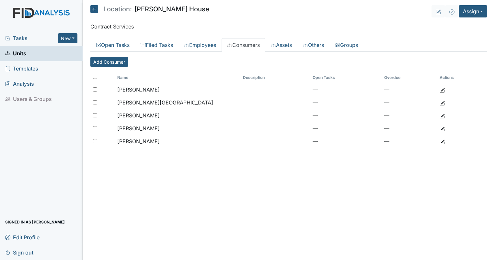
drag, startPoint x: 0, startPoint y: 0, endPoint x: 21, endPoint y: 57, distance: 60.3
click at [21, 57] on span "Units" at bounding box center [15, 54] width 21 height 10
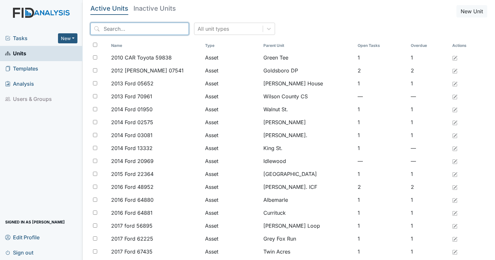
click at [115, 29] on input "search" at bounding box center [139, 29] width 98 height 12
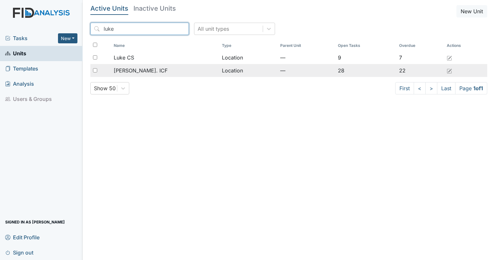
type input "luke"
click at [133, 67] on span "Luke St. ICF" at bounding box center [141, 71] width 54 height 8
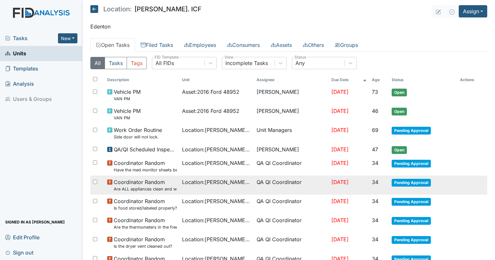
click at [141, 189] on small "Are ALL appliances clean and working properly?" at bounding box center [145, 189] width 63 height 6
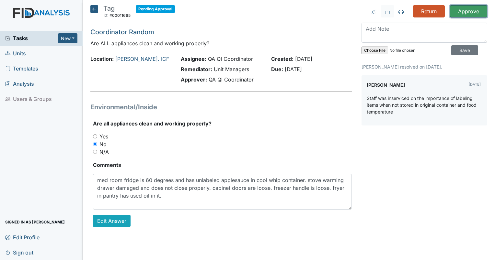
click at [476, 13] on input "Approve" at bounding box center [468, 11] width 37 height 12
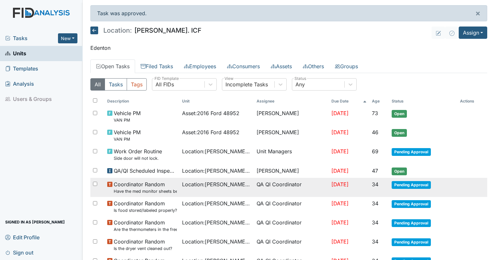
click at [229, 181] on span "Location : Luke St. ICF" at bounding box center [217, 185] width 70 height 8
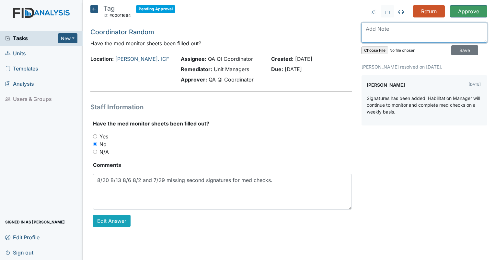
click at [381, 40] on textarea at bounding box center [424, 33] width 126 height 20
type textarea "9/19 and 9/22 missing second signature"
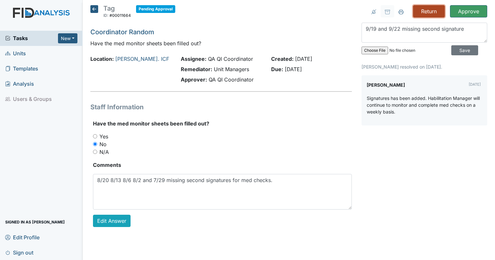
click at [425, 12] on input "Return" at bounding box center [429, 11] width 32 height 12
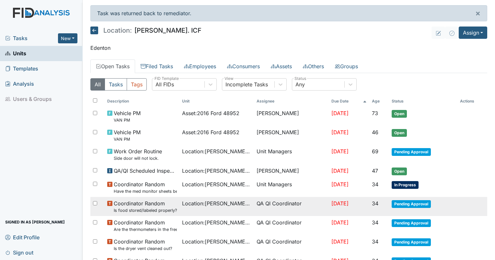
click at [197, 204] on span "Location : Luke St. ICF" at bounding box center [217, 204] width 70 height 8
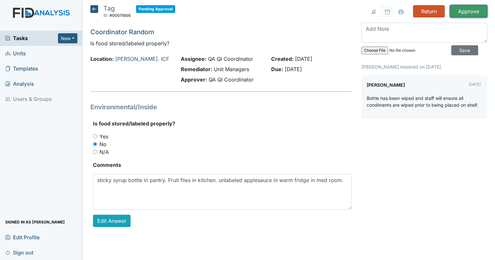
click at [469, 10] on input "Approve" at bounding box center [468, 11] width 37 height 12
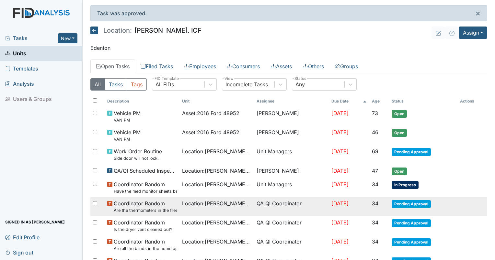
click at [201, 202] on span "Location : Luke St. ICF" at bounding box center [217, 204] width 70 height 8
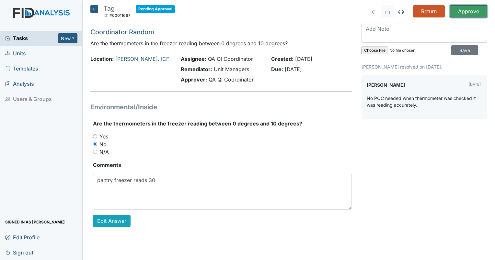
click at [472, 9] on input "Approve" at bounding box center [468, 11] width 37 height 12
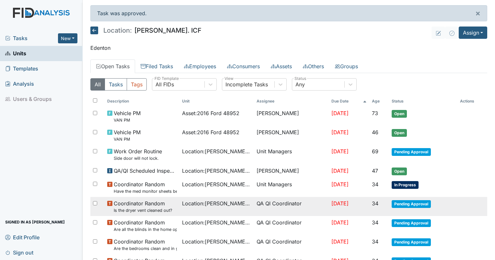
click at [140, 208] on small "Is the dryer vent cleaned out?" at bounding box center [143, 211] width 59 height 6
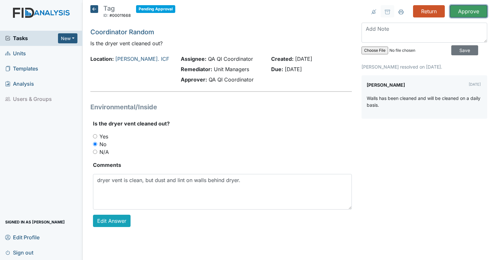
click at [469, 12] on input "Approve" at bounding box center [468, 11] width 37 height 12
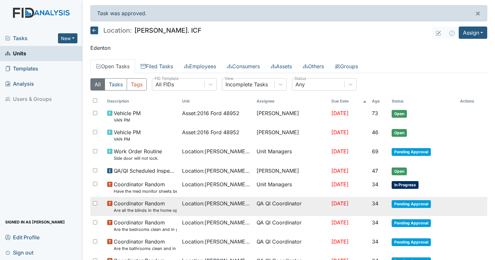
click at [147, 208] on small "Are all the blinds in the home operational and clean?" at bounding box center [145, 211] width 63 height 6
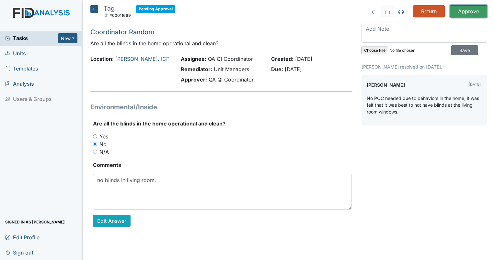
click at [476, 13] on input "Approve" at bounding box center [468, 11] width 37 height 12
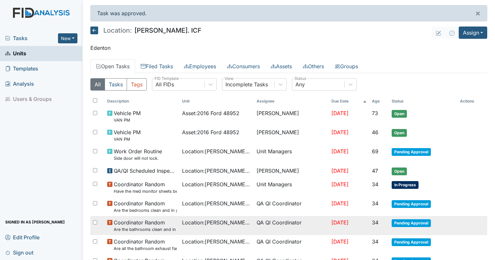
click at [154, 224] on span "Coordinator Random Are the bathrooms clean and in good repair?" at bounding box center [145, 226] width 63 height 14
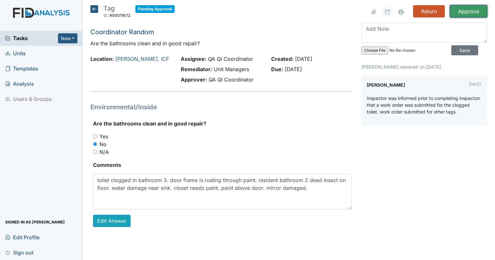
click at [472, 9] on input "Approve" at bounding box center [468, 11] width 37 height 12
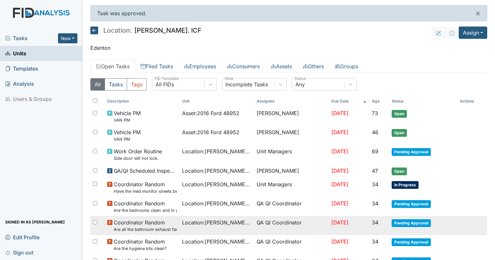
click at [141, 222] on span "Coordinator Random Are all the bathroom exhaust fan covers clean and dust free?" at bounding box center [145, 226] width 63 height 14
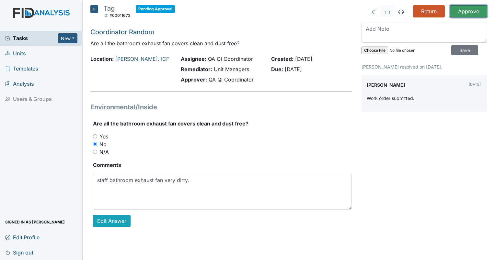
click at [469, 12] on input "Approve" at bounding box center [468, 11] width 37 height 12
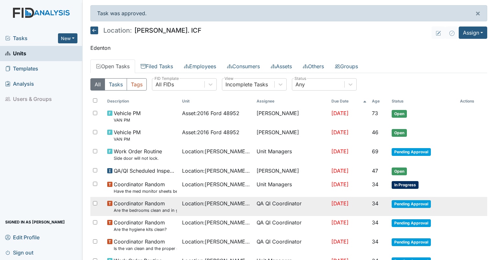
click at [130, 209] on small "Are the bedrooms clean and in good repair?" at bounding box center [145, 211] width 63 height 6
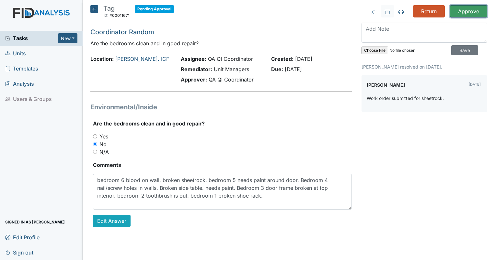
click at [473, 10] on input "Approve" at bounding box center [468, 11] width 37 height 12
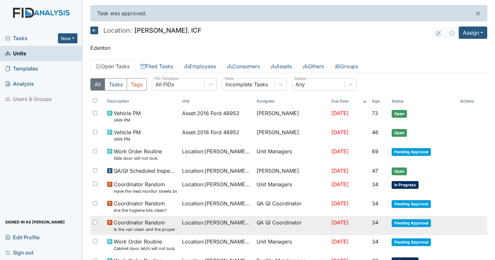
click at [168, 230] on small "Is the van clean and the proper documentation been stored?" at bounding box center [145, 230] width 63 height 6
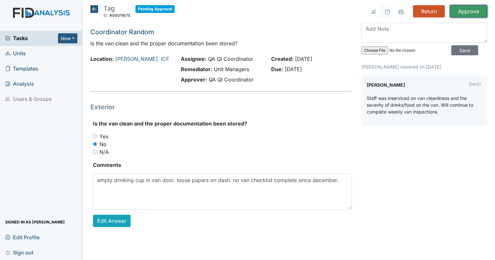
click at [466, 9] on input "Approve" at bounding box center [468, 11] width 37 height 12
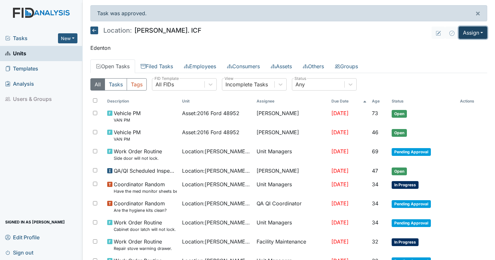
click at [465, 38] on button "Assign" at bounding box center [473, 33] width 28 height 12
click at [456, 56] on link "Assign Inspection" at bounding box center [458, 57] width 58 height 10
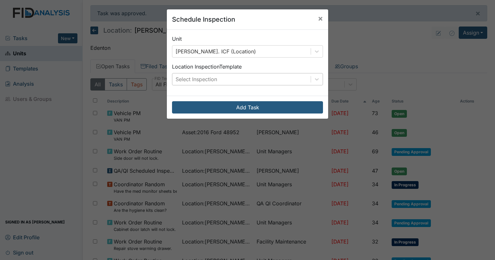
click at [207, 80] on div "Select Inspection" at bounding box center [196, 79] width 41 height 8
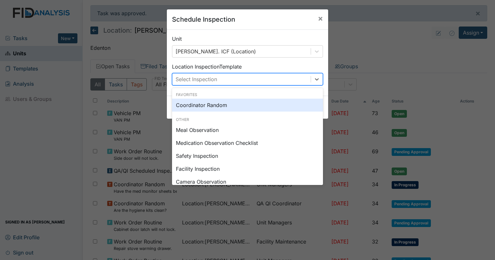
click at [235, 107] on div "Coordinator Random" at bounding box center [247, 105] width 151 height 13
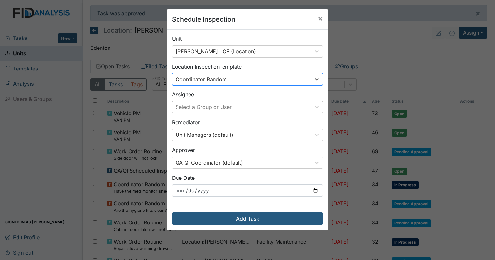
click at [204, 110] on div "Select a Group or User" at bounding box center [204, 107] width 56 height 8
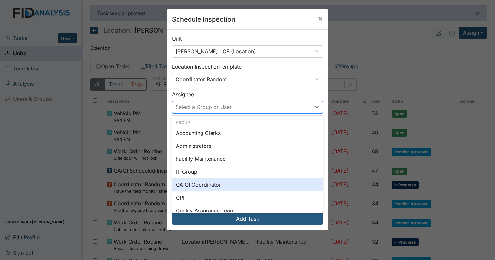
click at [201, 186] on div "QA QI Coordinator" at bounding box center [247, 184] width 151 height 13
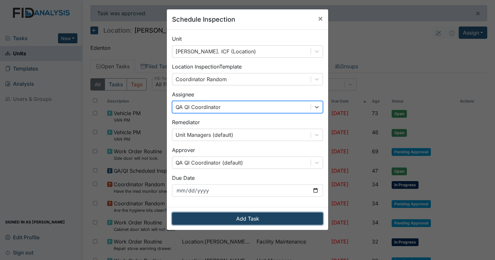
click at [240, 222] on button "Add Task" at bounding box center [247, 219] width 151 height 12
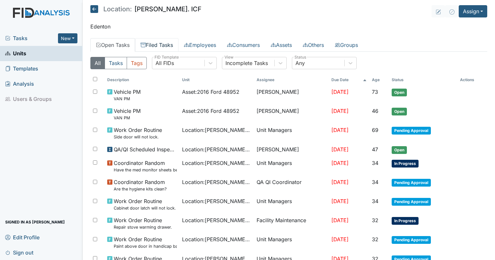
click at [150, 47] on link "Filed Tasks" at bounding box center [156, 45] width 43 height 14
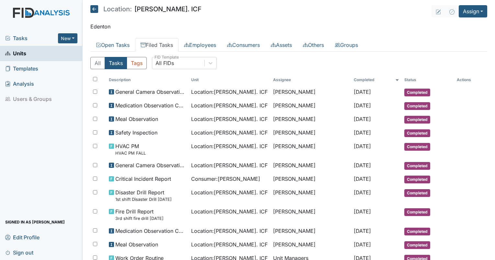
click at [314, 7] on header "Location: Luke St. ICF Assign Assign Form Assign Inspection Assign Document Ass…" at bounding box center [288, 11] width 397 height 12
click at [251, 46] on link "Consumers" at bounding box center [244, 45] width 44 height 14
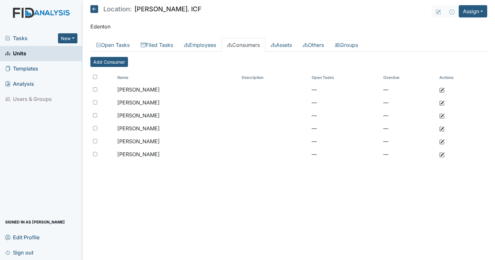
click at [18, 37] on span "Tasks" at bounding box center [31, 38] width 53 height 8
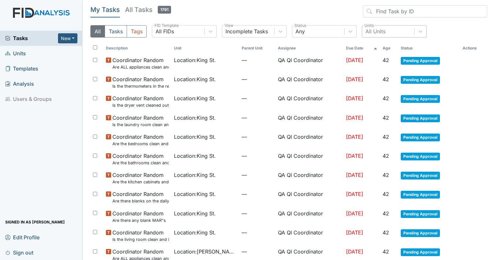
click at [376, 32] on div "All Units" at bounding box center [375, 32] width 20 height 8
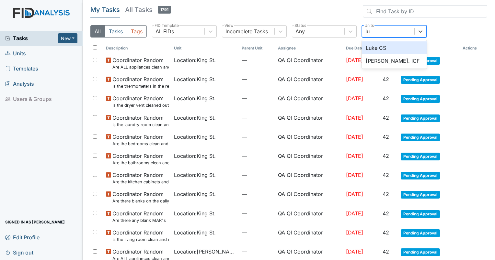
type input "luke"
click at [380, 59] on div "[PERSON_NAME]. ICF" at bounding box center [394, 60] width 65 height 13
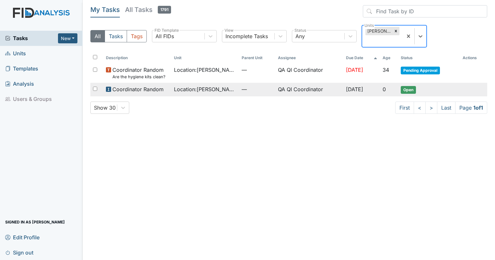
click at [183, 91] on span "Location : Luke St. ICF" at bounding box center [205, 89] width 63 height 8
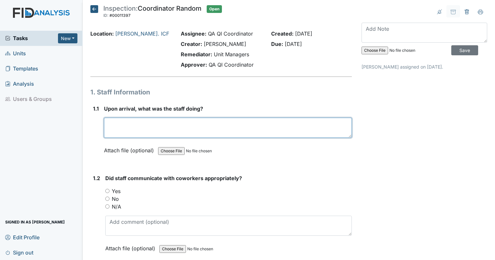
click at [125, 122] on textarea at bounding box center [228, 128] width 248 height 20
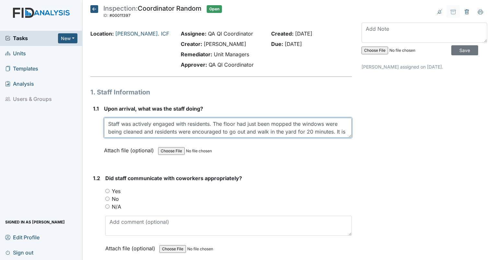
scroll to position [5, 0]
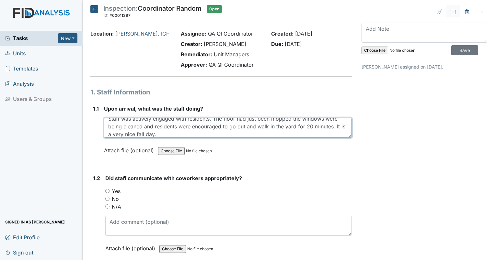
type textarea "Staff was actively engaged with residents. The floor had just been mopped the w…"
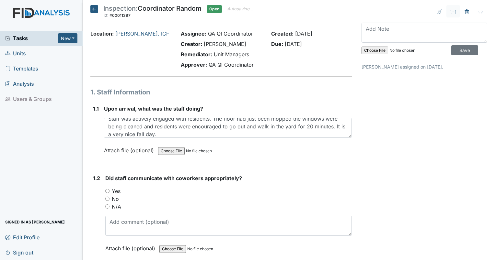
click at [108, 189] on input "Yes" at bounding box center [107, 191] width 4 height 4
radio input "true"
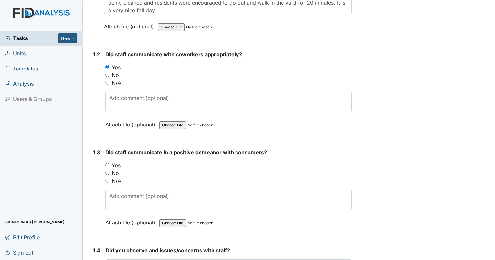
scroll to position [141, 0]
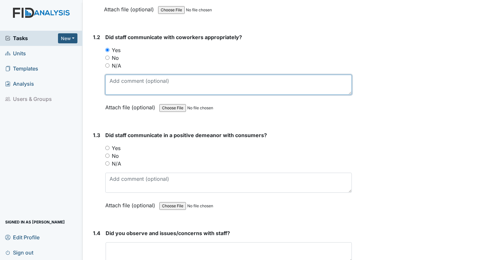
click at [124, 80] on textarea at bounding box center [228, 85] width 246 height 20
type textarea "Demitrius was very kind."
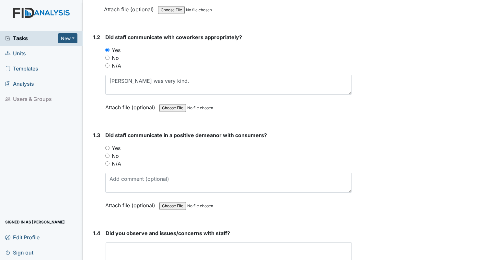
click at [106, 147] on input "Yes" at bounding box center [107, 148] width 4 height 4
radio input "true"
click at [126, 248] on textarea at bounding box center [229, 253] width 246 height 20
type textarea "none"
click at [281, 65] on div "N/A" at bounding box center [228, 66] width 246 height 8
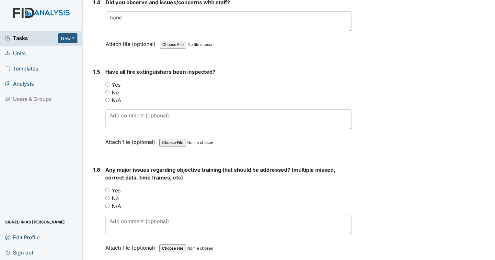
scroll to position [378, 0]
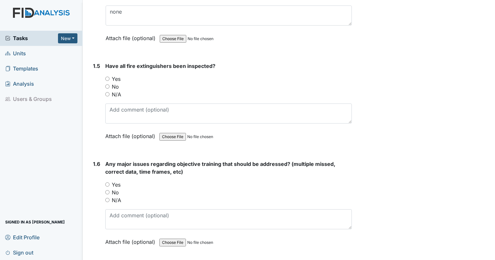
click at [108, 77] on input "Yes" at bounding box center [107, 79] width 4 height 4
radio input "true"
click at [107, 184] on input "Yes" at bounding box center [107, 185] width 4 height 4
radio input "true"
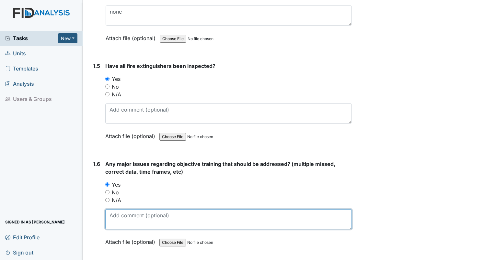
click at [115, 226] on textarea at bounding box center [228, 220] width 246 height 20
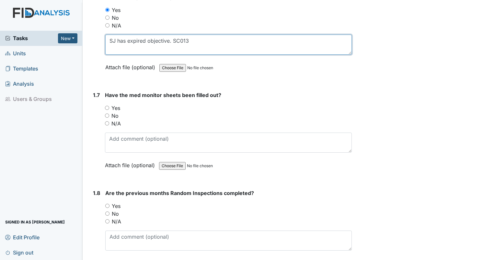
scroll to position [570, 0]
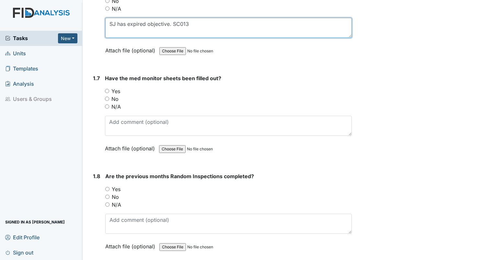
type textarea "SJ has expired objective. SC013"
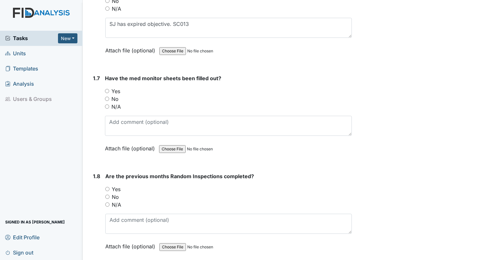
click at [107, 97] on input "No" at bounding box center [107, 99] width 4 height 4
radio input "true"
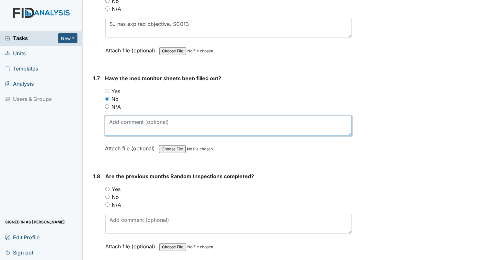
click at [116, 117] on textarea at bounding box center [228, 126] width 247 height 20
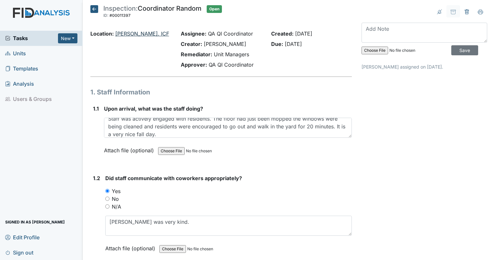
type textarea "9/19 and 9/22 missing second signature."
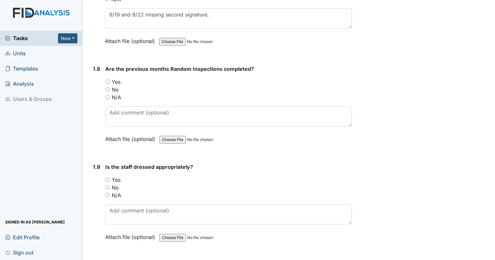
scroll to position [700, 0]
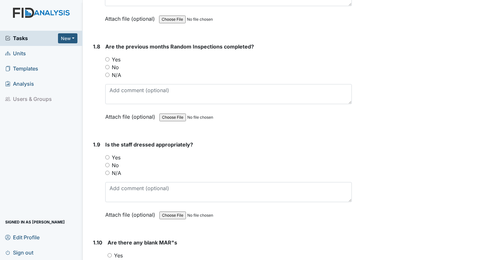
click at [108, 58] on input "Yes" at bounding box center [107, 59] width 4 height 4
radio input "true"
click at [104, 155] on div "1.9 Is the staff dressed appropriately? You must select one of the below option…" at bounding box center [220, 185] width 261 height 88
click at [106, 155] on input "Yes" at bounding box center [107, 157] width 4 height 4
radio input "true"
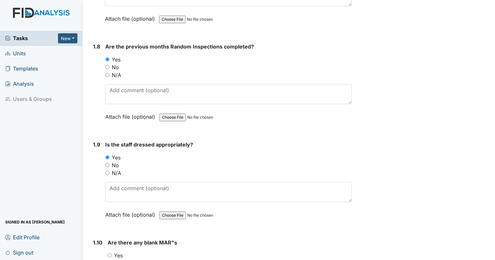
click at [108, 260] on input "No" at bounding box center [110, 263] width 4 height 4
radio input "true"
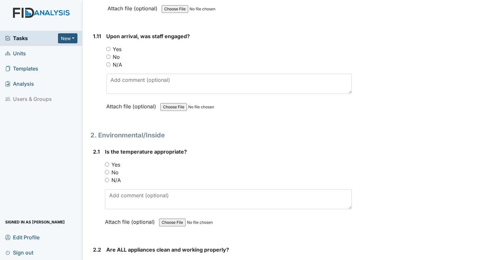
scroll to position [999, 0]
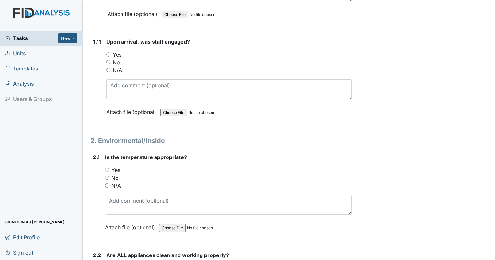
click at [108, 52] on input "Yes" at bounding box center [108, 54] width 4 height 4
radio input "true"
click at [106, 168] on input "Yes" at bounding box center [107, 170] width 4 height 4
radio input "true"
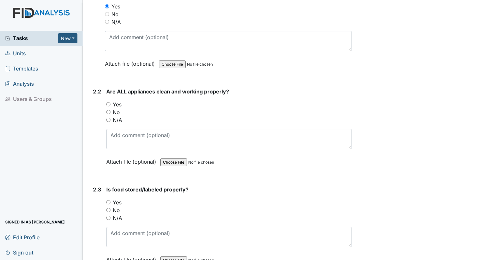
scroll to position [1168, 0]
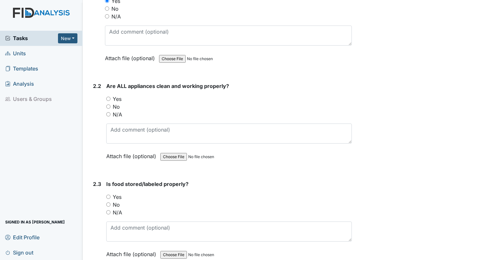
click at [106, 95] on div "2.2 Are ALL appliances clean and working properly? You must select one of the b…" at bounding box center [220, 126] width 261 height 88
click at [107, 97] on input "Yes" at bounding box center [108, 99] width 4 height 4
radio input "true"
click at [107, 195] on input "Yes" at bounding box center [108, 197] width 4 height 4
radio input "true"
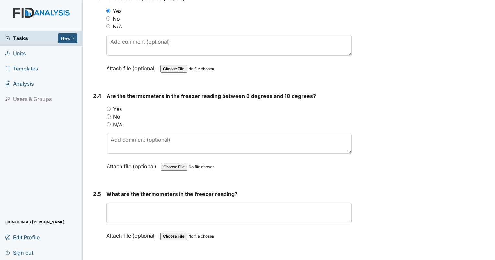
scroll to position [1389, 0]
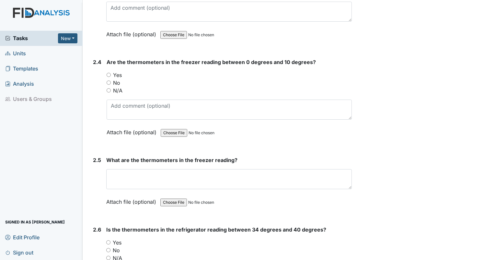
click at [108, 73] on input "Yes" at bounding box center [109, 75] width 4 height 4
radio input "true"
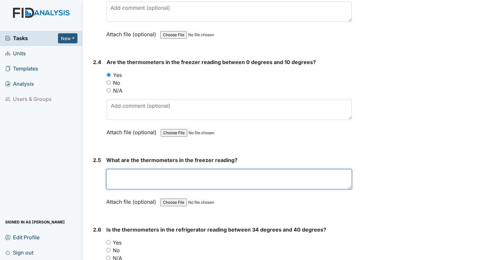
click at [119, 172] on textarea at bounding box center [228, 179] width 245 height 20
type textarea "0"
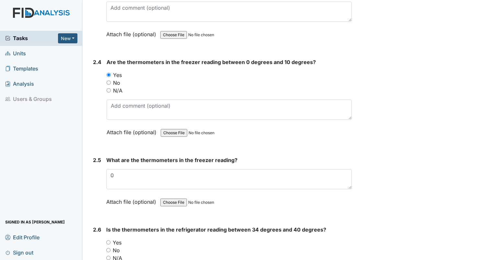
click at [107, 241] on input "Yes" at bounding box center [108, 243] width 4 height 4
radio input "true"
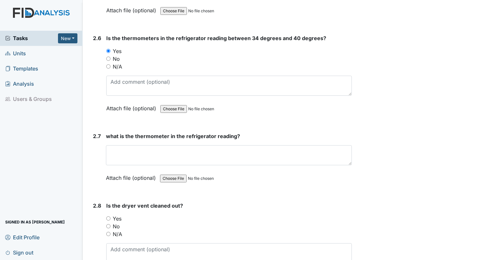
scroll to position [1586, 0]
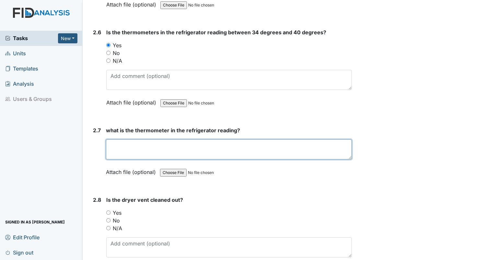
click at [179, 140] on textarea at bounding box center [229, 150] width 246 height 20
type textarea "40"
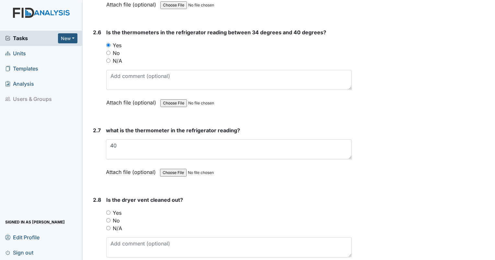
click at [108, 226] on input "N/A" at bounding box center [108, 228] width 4 height 4
radio input "true"
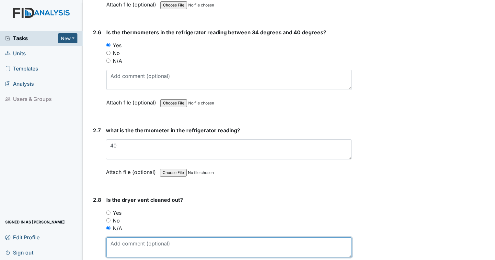
click at [123, 246] on textarea at bounding box center [228, 248] width 245 height 20
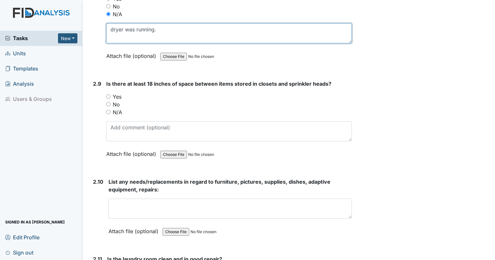
scroll to position [1823, 0]
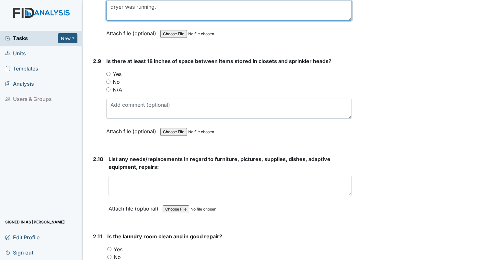
type textarea "dryer was running."
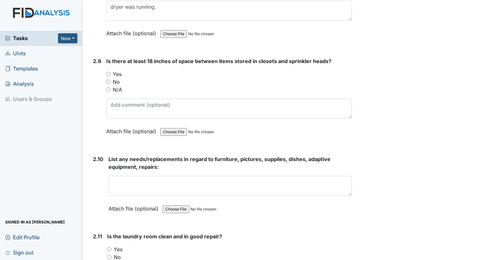
click at [108, 72] on input "Yes" at bounding box center [108, 74] width 4 height 4
radio input "true"
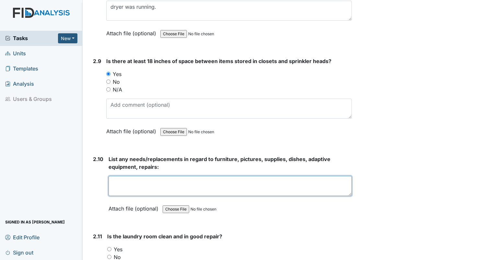
click at [143, 185] on textarea at bounding box center [229, 186] width 243 height 20
type textarea "n"
type textarea "toilet loose in working bathroom."
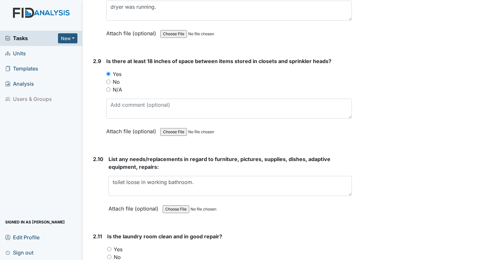
click at [109, 247] on input "Yes" at bounding box center [109, 249] width 4 height 4
radio input "true"
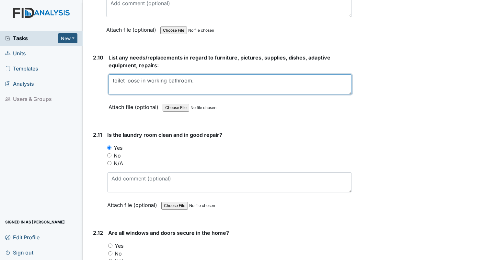
click at [221, 84] on textarea "toilet loose in working bathroom." at bounding box center [229, 84] width 243 height 20
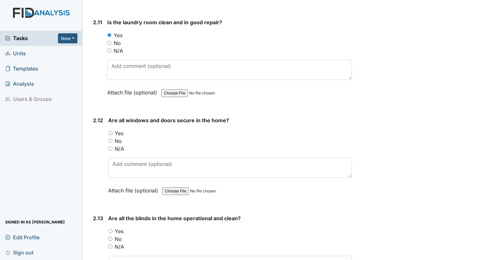
scroll to position [2094, 0]
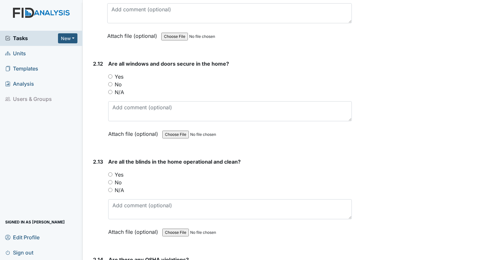
type textarea "toilet loose in working bathroom. work order in for clogged toilet in other bat…"
click at [110, 74] on input "Yes" at bounding box center [110, 76] width 4 height 4
radio input "true"
click at [111, 173] on input "Yes" at bounding box center [110, 175] width 4 height 4
radio input "true"
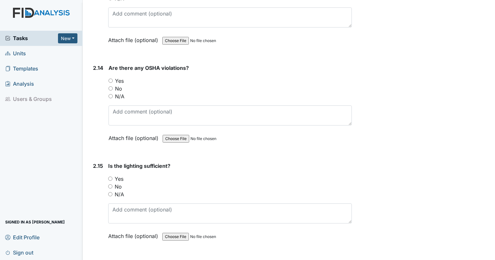
scroll to position [2297, 0]
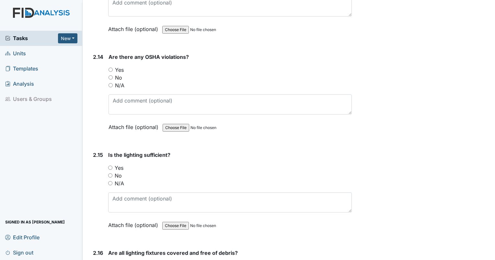
click at [109, 75] on input "No" at bounding box center [110, 77] width 4 height 4
radio input "true"
click at [109, 166] on input "Yes" at bounding box center [110, 168] width 4 height 4
radio input "true"
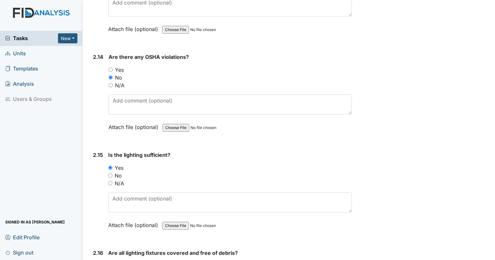
radio input "true"
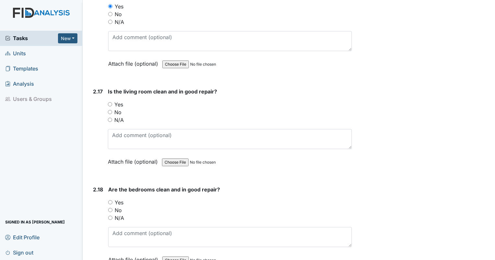
scroll to position [2602, 0]
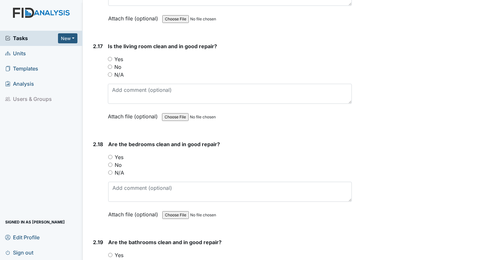
click at [111, 57] on input "Yes" at bounding box center [110, 59] width 4 height 4
radio input "true"
click at [107, 148] on div "2.18 Are the bedrooms clean and in good repair? You must select one of the belo…" at bounding box center [220, 185] width 261 height 88
click at [110, 155] on input "Yes" at bounding box center [110, 157] width 4 height 4
radio input "true"
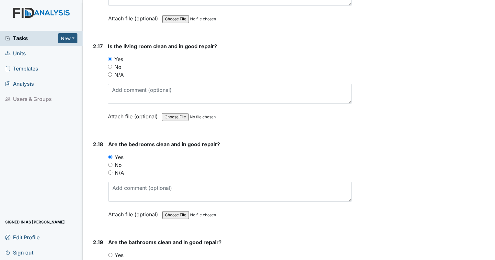
click at [109, 253] on input "Yes" at bounding box center [110, 255] width 4 height 4
radio input "true"
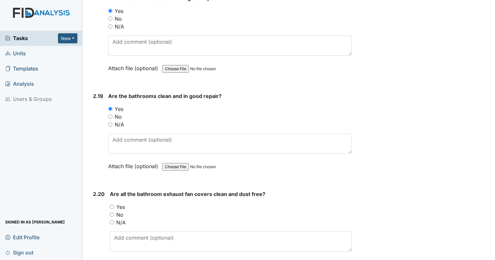
scroll to position [2783, 0]
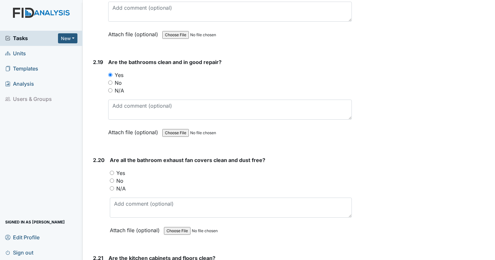
click at [110, 81] on input "No" at bounding box center [110, 83] width 4 height 4
radio input "true"
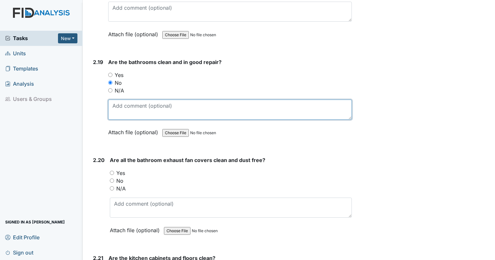
click at [120, 101] on textarea at bounding box center [230, 110] width 244 height 20
type textarea "toilet loose in bathroom."
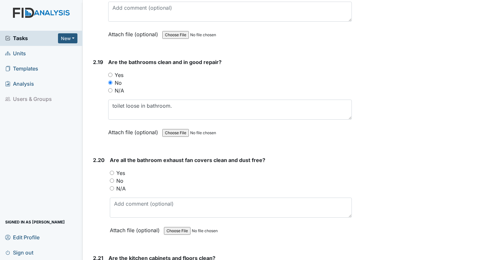
click at [111, 187] on input "N/A" at bounding box center [112, 189] width 4 height 4
radio input "true"
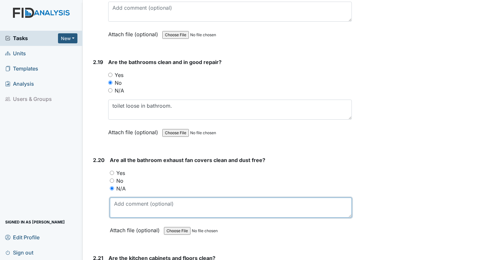
click at [116, 198] on textarea at bounding box center [231, 208] width 242 height 20
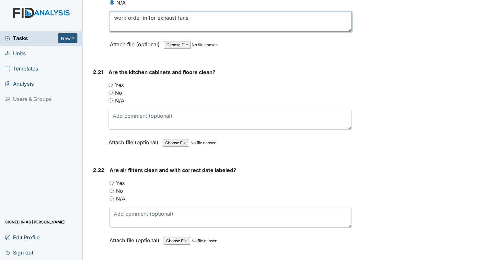
scroll to position [3003, 0]
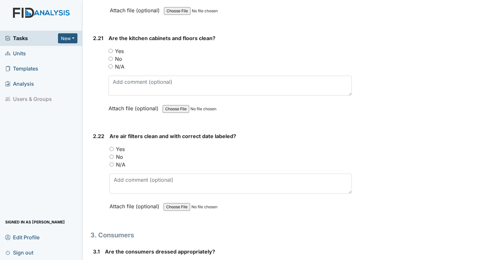
type textarea "work order in for exhaust fans."
click at [111, 49] on input "Yes" at bounding box center [110, 51] width 4 height 4
radio input "true"
click at [112, 147] on input "Yes" at bounding box center [111, 149] width 4 height 4
radio input "true"
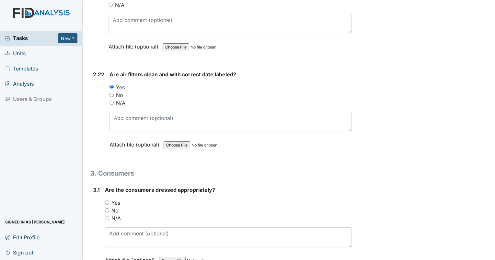
scroll to position [3082, 0]
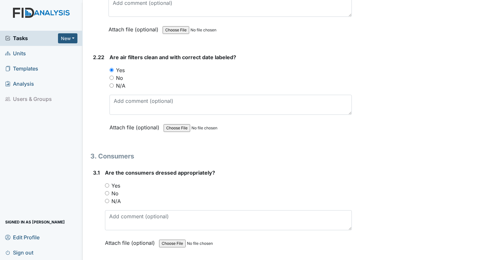
click at [105, 184] on input "Yes" at bounding box center [107, 186] width 4 height 4
radio input "true"
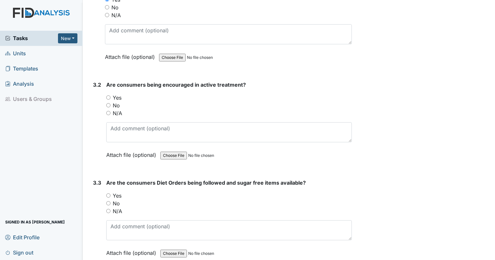
scroll to position [3280, 0]
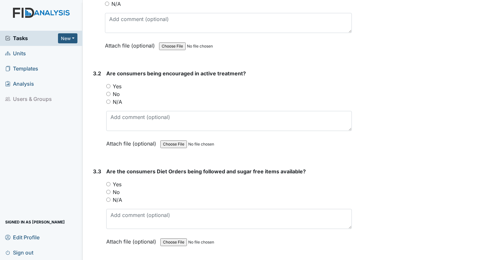
click at [106, 75] on div "3.2 Are consumers being encouraged in active treatment? You must select one of …" at bounding box center [220, 114] width 261 height 88
click at [107, 84] on input "Yes" at bounding box center [108, 86] width 4 height 4
radio input "true"
click at [106, 182] on input "Yes" at bounding box center [108, 184] width 4 height 4
radio input "true"
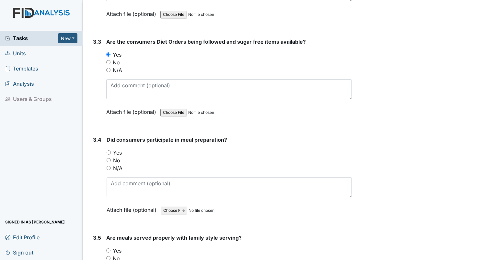
scroll to position [3415, 0]
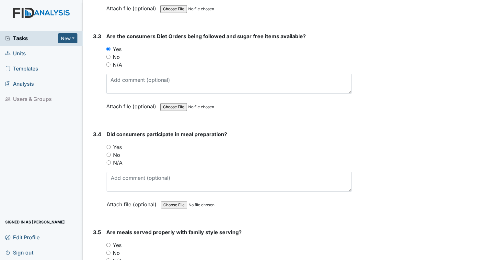
click at [108, 161] on input "N/A" at bounding box center [109, 163] width 4 height 4
radio input "true"
click at [109, 259] on input "N/A" at bounding box center [108, 261] width 4 height 4
radio input "true"
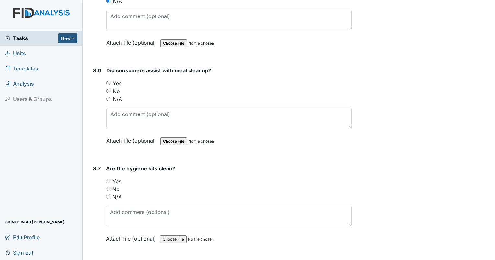
scroll to position [3680, 0]
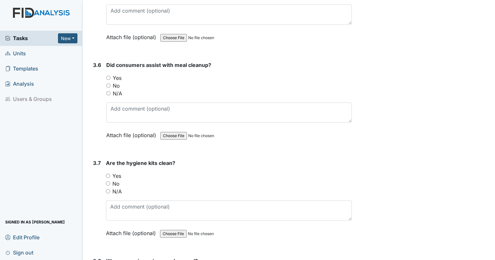
click at [108, 91] on input "N/A" at bounding box center [108, 93] width 4 height 4
radio input "true"
click at [109, 174] on input "Yes" at bounding box center [108, 176] width 4 height 4
radio input "true"
click at [127, 208] on div "Are the hygiene kits clean? You must select one of the below options. Yes No N/…" at bounding box center [229, 200] width 246 height 83
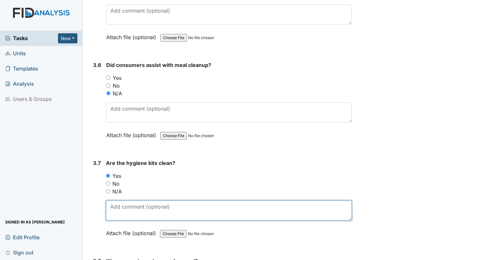
click at [116, 201] on textarea at bounding box center [229, 211] width 246 height 20
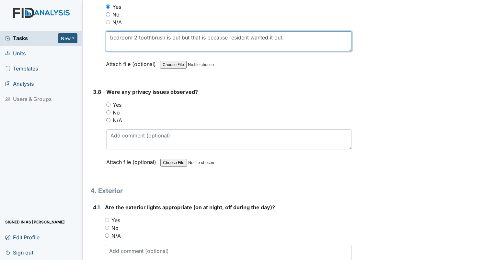
scroll to position [3867, 0]
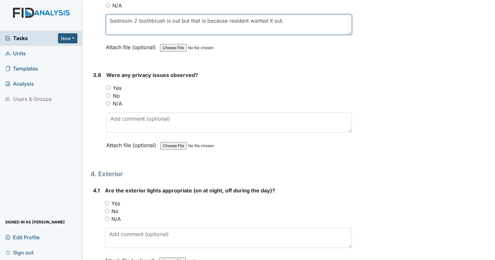
type textarea "bedroom 2 toothbrush is out but that is because resident wanted it out."
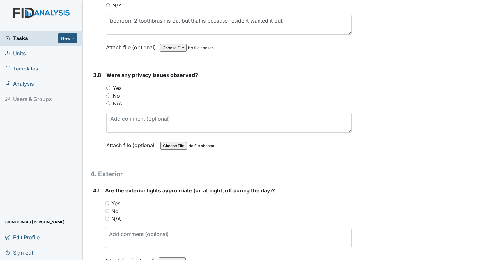
click at [108, 94] on input "No" at bounding box center [108, 96] width 4 height 4
radio input "true"
click at [108, 201] on input "Yes" at bounding box center [107, 203] width 4 height 4
radio input "true"
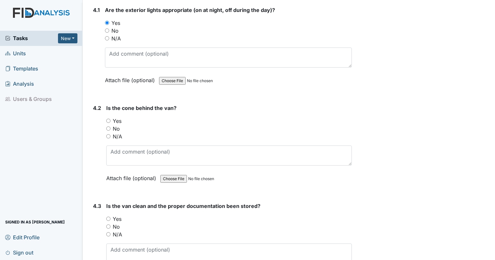
scroll to position [4042, 0]
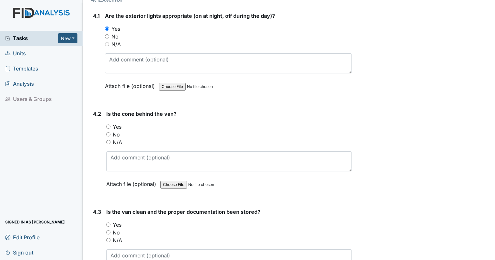
click at [109, 125] on input "Yes" at bounding box center [108, 127] width 4 height 4
radio input "true"
click at [109, 231] on input "No" at bounding box center [108, 233] width 4 height 4
radio input "true"
click at [120, 250] on textarea at bounding box center [228, 260] width 245 height 20
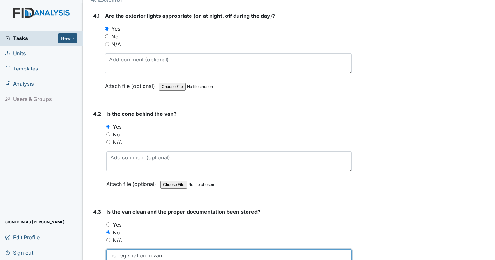
type textarea "no registration in van"
click at [109, 238] on input "N/A" at bounding box center [108, 240] width 4 height 4
radio input "true"
click at [181, 250] on textarea "no registration in van" at bounding box center [228, 260] width 245 height 20
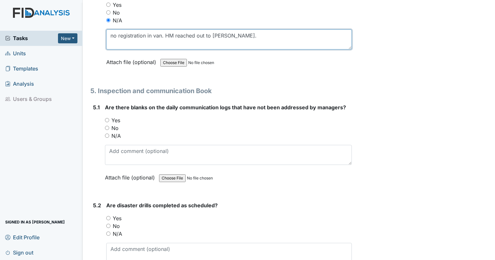
scroll to position [4273, 0]
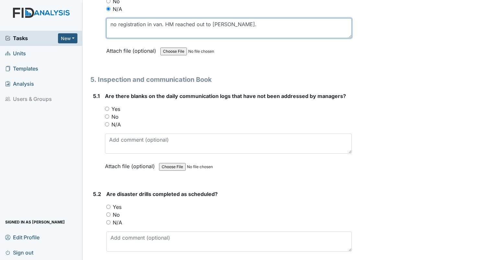
type textarea "no registration in van. HM reached out to Zach."
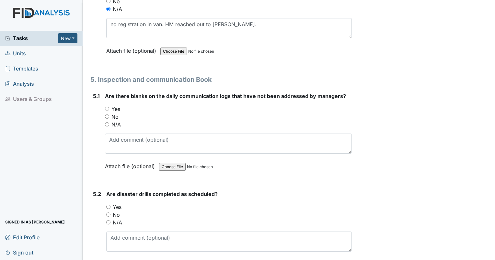
click at [108, 115] on input "No" at bounding box center [107, 117] width 4 height 4
radio input "true"
click at [106, 213] on input "No" at bounding box center [108, 215] width 4 height 4
radio input "true"
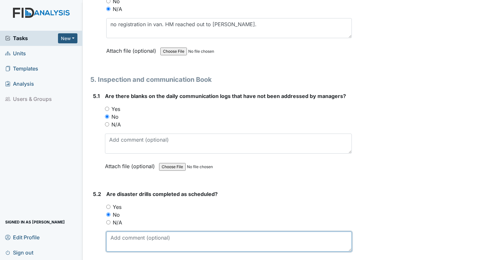
click at [126, 232] on textarea at bounding box center [228, 242] width 245 height 20
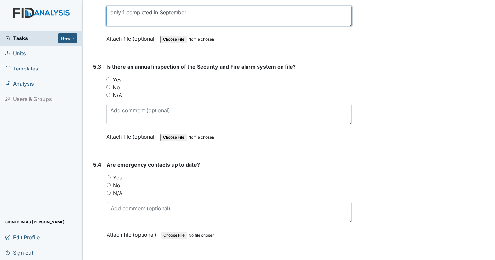
scroll to position [4505, 0]
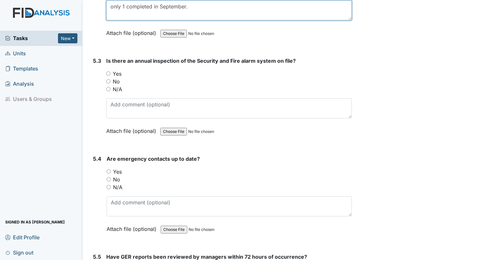
type textarea "only 1 completed in September."
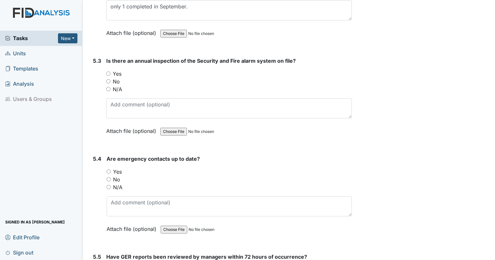
click at [108, 72] on input "Yes" at bounding box center [108, 74] width 4 height 4
radio input "true"
click at [108, 170] on input "Yes" at bounding box center [109, 172] width 4 height 4
radio input "true"
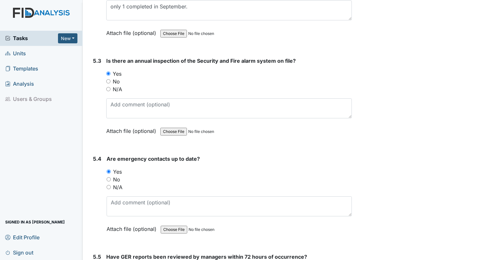
radio input "true"
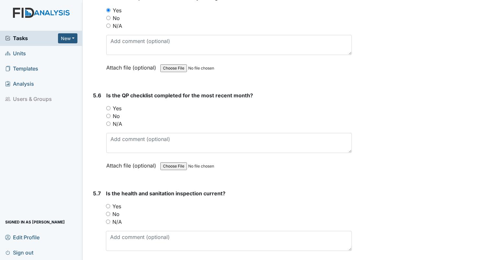
scroll to position [4804, 0]
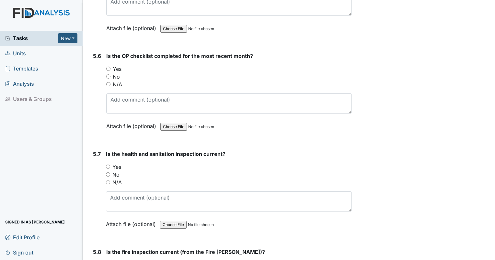
click at [108, 67] on input "Yes" at bounding box center [108, 69] width 4 height 4
radio input "true"
click at [107, 165] on input "Yes" at bounding box center [108, 167] width 4 height 4
radio input "true"
click at [108, 260] on input "Yes" at bounding box center [108, 265] width 4 height 4
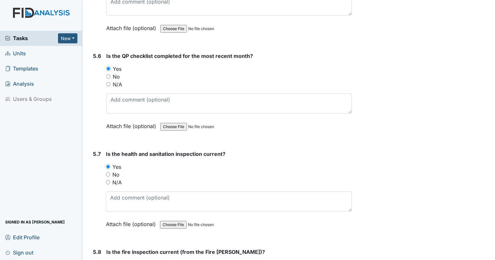
radio input "true"
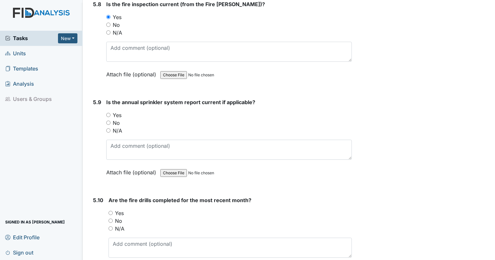
scroll to position [5086, 0]
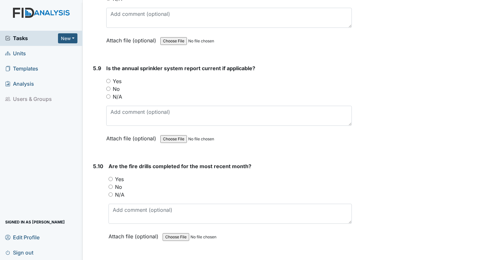
click at [109, 79] on input "Yes" at bounding box center [108, 81] width 4 height 4
radio input "true"
click at [110, 177] on input "Yes" at bounding box center [110, 179] width 4 height 4
radio input "true"
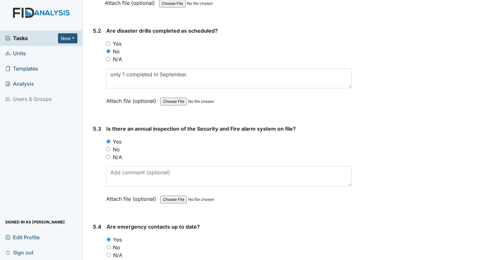
scroll to position [4397, 0]
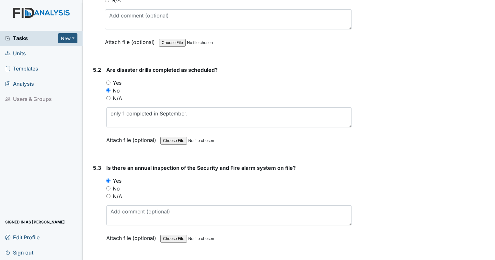
click at [109, 81] on input "Yes" at bounding box center [108, 83] width 4 height 4
radio input "true"
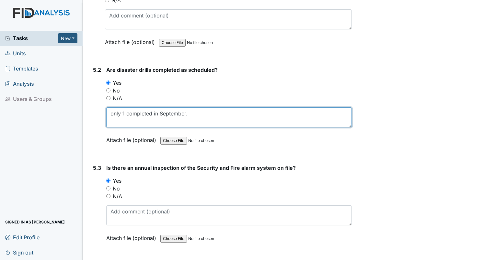
click at [196, 108] on textarea "only 1 completed in September." at bounding box center [228, 118] width 245 height 20
drag, startPoint x: 152, startPoint y: 97, endPoint x: 129, endPoint y: 94, distance: 23.0
click at [129, 108] on textarea "only 1 completed in September." at bounding box center [228, 118] width 245 height 20
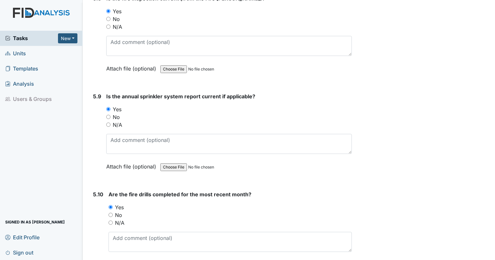
scroll to position [5086, 0]
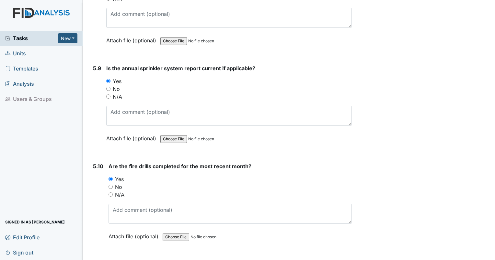
type textarea "only 1 needed in September."
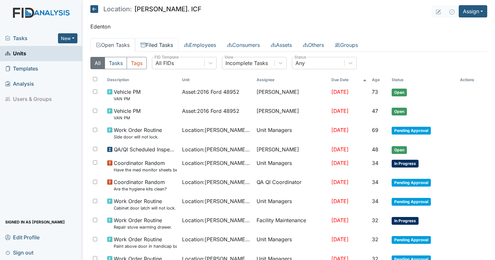
click at [154, 43] on link "Filed Tasks" at bounding box center [156, 45] width 43 height 14
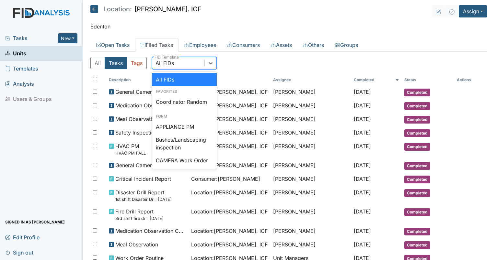
click at [179, 64] on div "All FIDs" at bounding box center [178, 63] width 52 height 12
type input "qp"
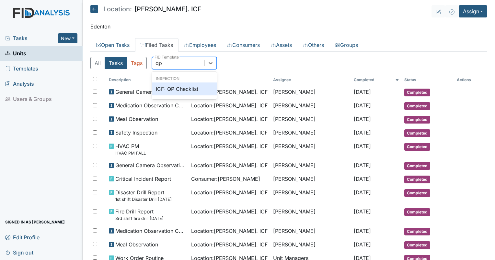
click at [180, 87] on div "ICF: QP Checklist" at bounding box center [184, 89] width 65 height 13
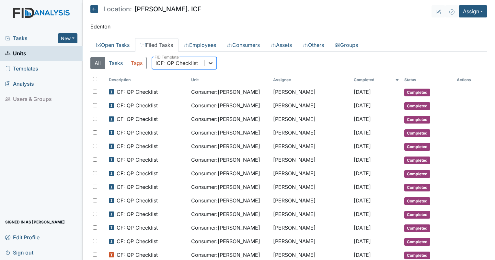
click at [212, 63] on icon at bounding box center [210, 63] width 6 height 6
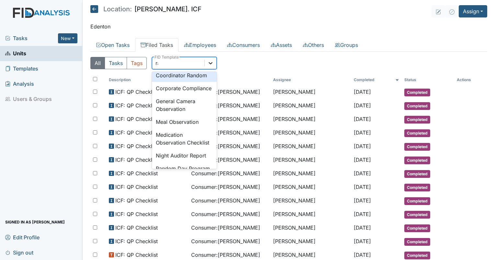
scroll to position [23, 0]
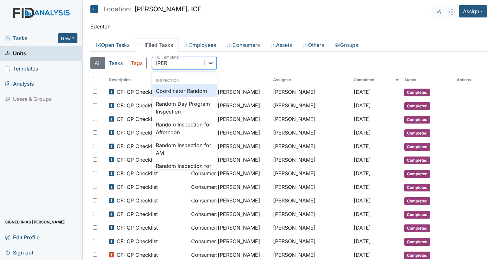
type input "random"
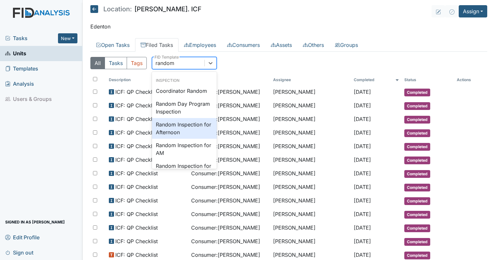
click at [175, 126] on div "Random Inspection for Afternoon" at bounding box center [184, 128] width 65 height 21
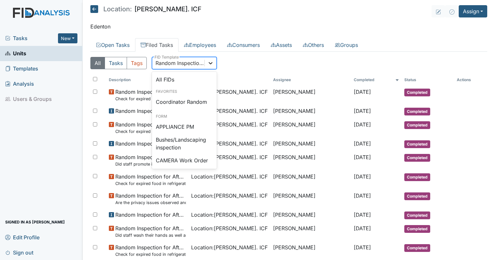
click at [214, 63] on div at bounding box center [211, 63] width 12 height 12
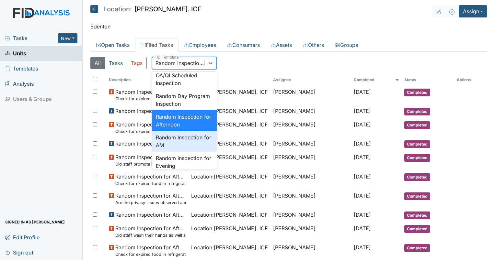
click at [178, 152] on div "Random Inspection for AM" at bounding box center [184, 141] width 65 height 21
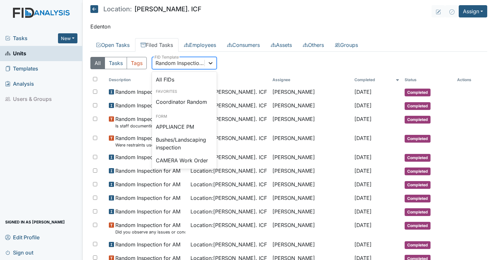
click at [211, 64] on icon at bounding box center [210, 63] width 6 height 6
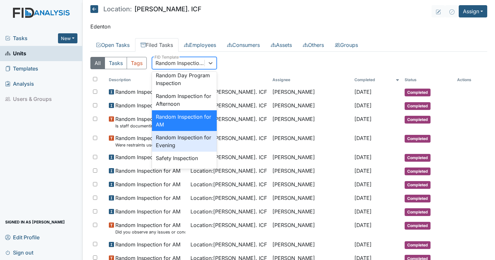
click at [195, 152] on div "Random Inspection for Evening" at bounding box center [184, 141] width 65 height 21
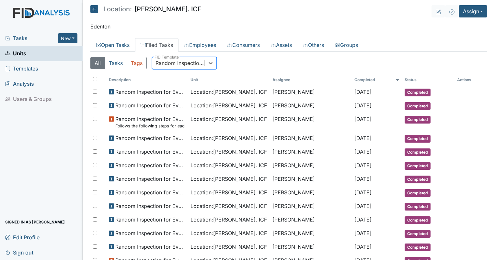
click at [172, 58] on div "Random Inspection for Evening" at bounding box center [178, 63] width 52 height 12
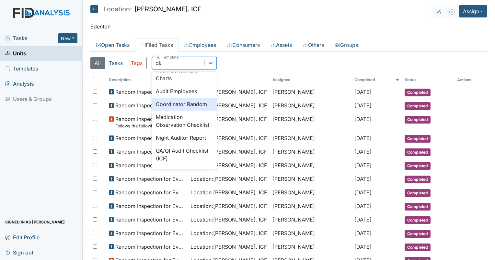
scroll to position [0, 0]
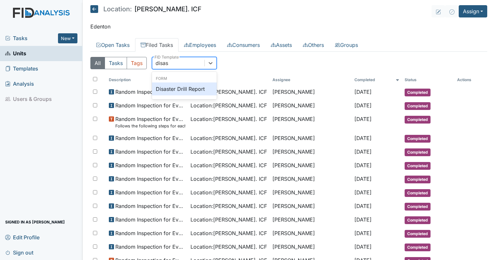
type input "disast"
click at [177, 86] on div "Disaster Drill Report" at bounding box center [184, 89] width 65 height 13
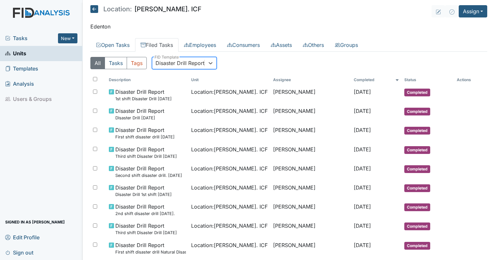
click at [199, 65] on div "Disaster Drill Report" at bounding box center [179, 63] width 49 height 8
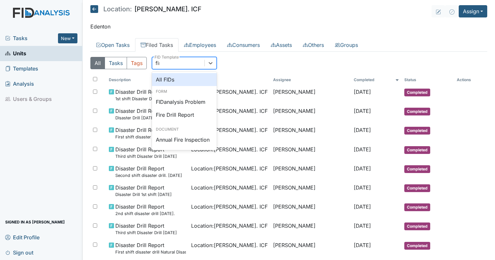
type input "fire"
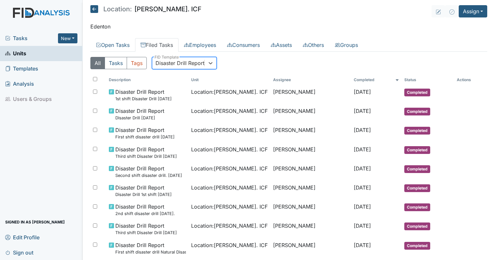
click at [199, 65] on div "Disaster Drill Report" at bounding box center [178, 63] width 52 height 12
click at [199, 65] on div "Disaster Drill Report" at bounding box center [179, 63] width 49 height 8
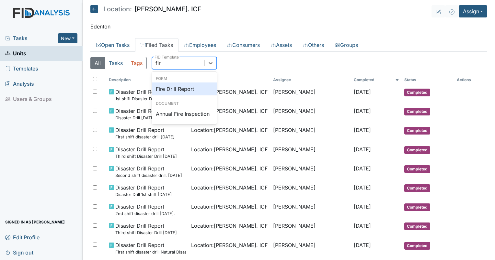
type input "fire"
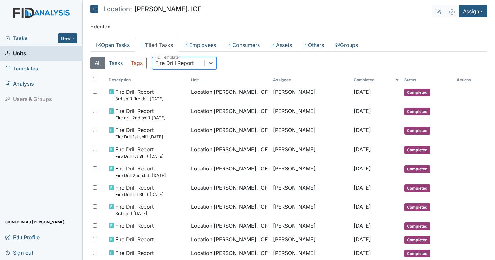
click at [190, 61] on div "Fire Drill Report" at bounding box center [174, 63] width 38 height 8
type input "disas"
click at [189, 84] on div "Disaster Drill Report" at bounding box center [184, 89] width 65 height 13
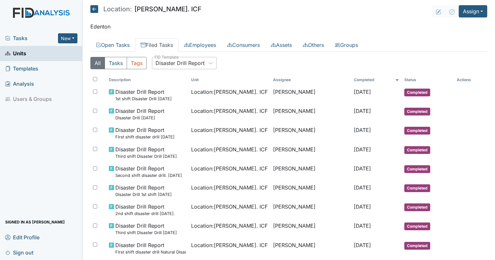
click at [153, 46] on link "Filed Tasks" at bounding box center [156, 45] width 43 height 14
click at [172, 66] on div "Disaster Drill Report" at bounding box center [179, 63] width 49 height 8
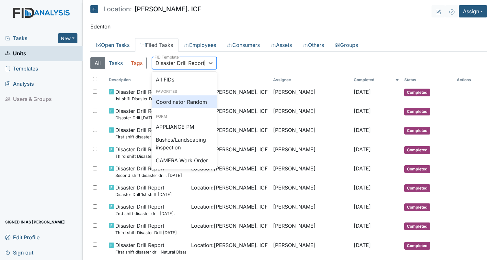
click at [185, 100] on div "Coordinator Random" at bounding box center [184, 102] width 65 height 13
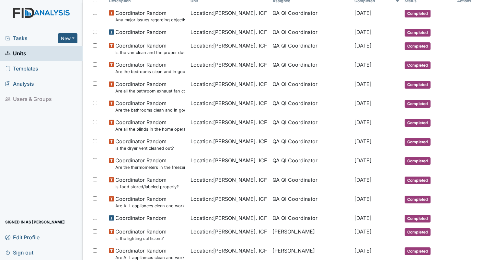
scroll to position [97, 0]
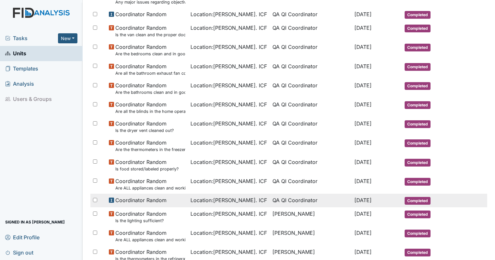
click at [223, 199] on span "Location : Luke St. ICF" at bounding box center [228, 201] width 76 height 8
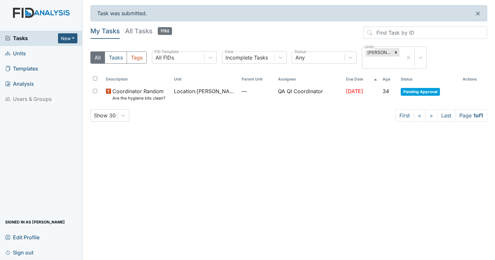
click at [137, 34] on h5 "All Tasks 1792" at bounding box center [148, 31] width 47 height 9
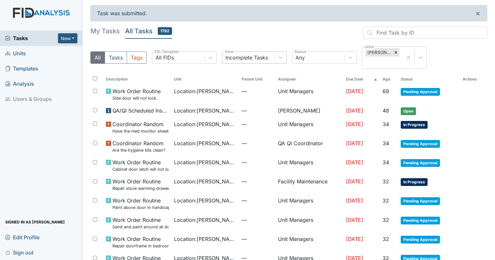
click at [244, 61] on div "Incomplete Tasks" at bounding box center [246, 58] width 42 height 8
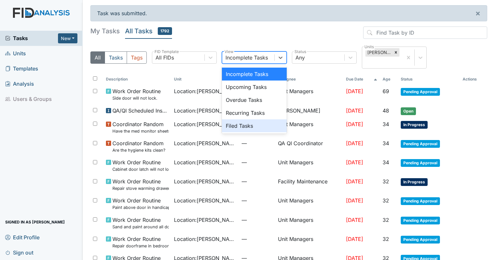
click at [257, 130] on div "Filed Tasks" at bounding box center [254, 125] width 65 height 13
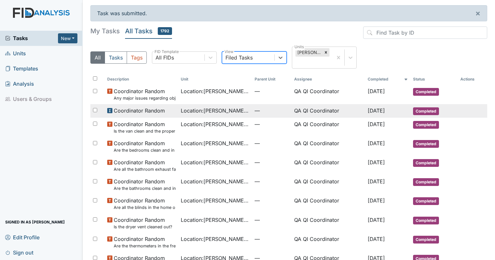
click at [203, 109] on span "Location : [GEOGRAPHIC_DATA]" at bounding box center [215, 111] width 69 height 8
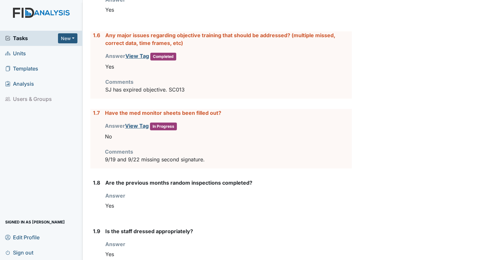
scroll to position [366, 0]
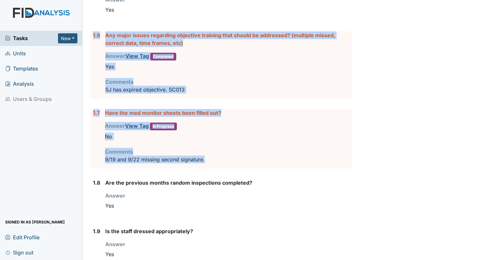
drag, startPoint x: 221, startPoint y: 159, endPoint x: 88, endPoint y: 51, distance: 170.8
copy form "1.6 Any major issues regarding objective training that should be addressed? (mu…"
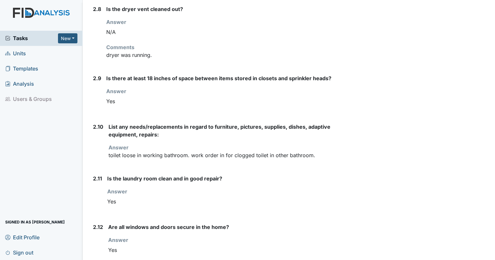
scroll to position [1096, 0]
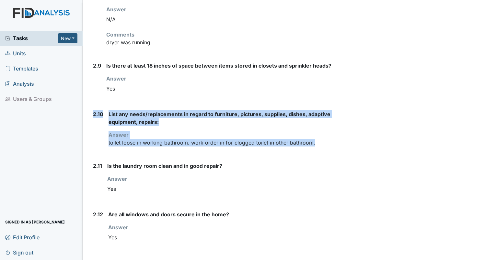
drag, startPoint x: 319, startPoint y: 143, endPoint x: 92, endPoint y: 114, distance: 229.0
click at [92, 114] on div "2.10 List any needs/replacements in regard to furniture, pictures, supplies, di…" at bounding box center [220, 130] width 261 height 41
drag, startPoint x: 92, startPoint y: 114, endPoint x: 120, endPoint y: 112, distance: 27.9
copy div "2.10 List any needs/replacements in regard to furniture, pictures, supplies, di…"
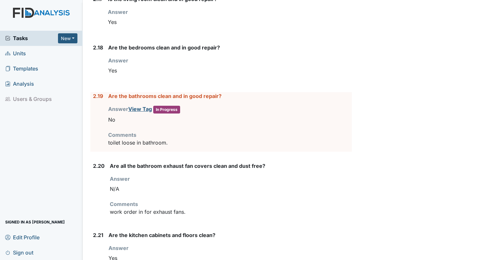
scroll to position [1551, 0]
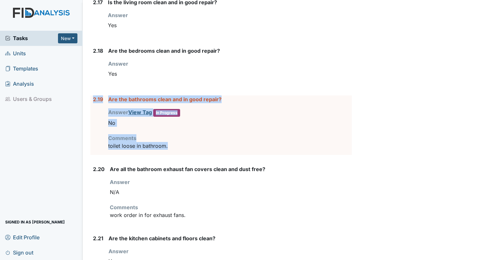
drag, startPoint x: 172, startPoint y: 142, endPoint x: 91, endPoint y: 97, distance: 92.6
click at [91, 97] on div "2.19 Are the bathrooms clean and in good repair? Answer View Tag In Progress Yo…" at bounding box center [220, 126] width 261 height 60
drag, startPoint x: 91, startPoint y: 97, endPoint x: 115, endPoint y: 95, distance: 23.5
copy div "2.19 Are the bathrooms clean and in good repair? Answer View Tag In Progress Yo…"
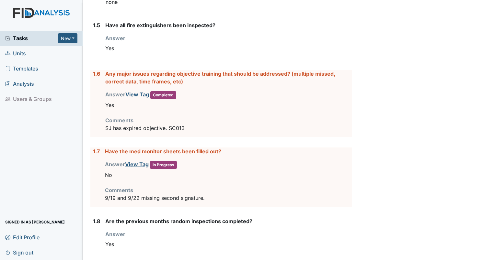
scroll to position [0, 0]
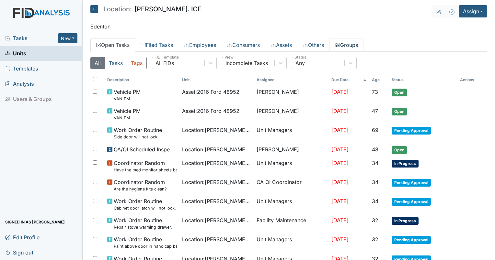
click at [340, 45] on icon at bounding box center [337, 45] width 5 height 4
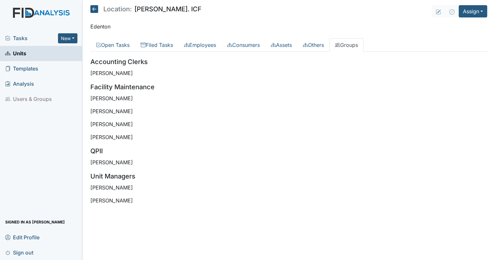
click at [437, 34] on main "Location: [GEOGRAPHIC_DATA] Assign Assign Form Assign Inspection Assign Documen…" at bounding box center [289, 130] width 412 height 260
click at [161, 45] on link "Filed Tasks" at bounding box center [156, 45] width 43 height 14
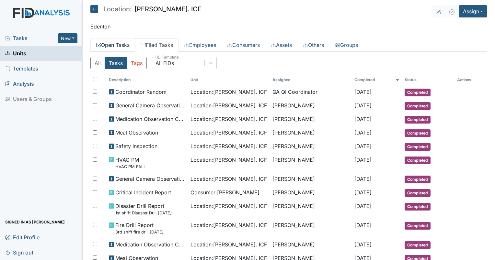
click at [114, 46] on link "Open Tasks" at bounding box center [112, 45] width 45 height 14
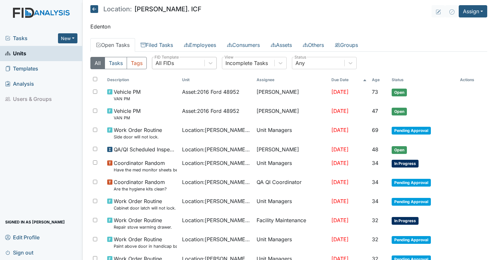
click at [172, 60] on div "All FIDs" at bounding box center [164, 63] width 18 height 8
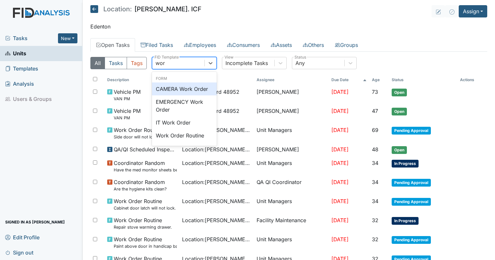
type input "work"
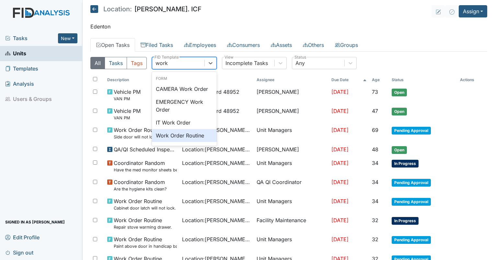
click at [184, 137] on div "Work Order Routine" at bounding box center [184, 135] width 65 height 13
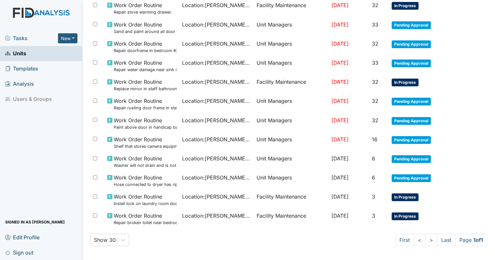
scroll to position [126, 0]
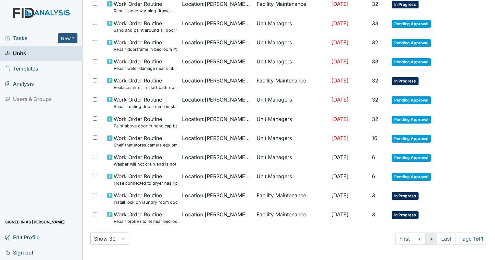
click at [426, 236] on link ">" at bounding box center [431, 239] width 12 height 12
